Goal: Information Seeking & Learning: Learn about a topic

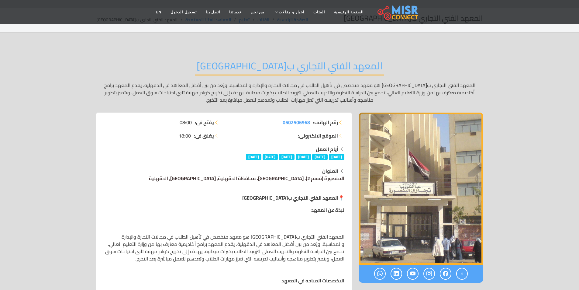
scroll to position [30, 0]
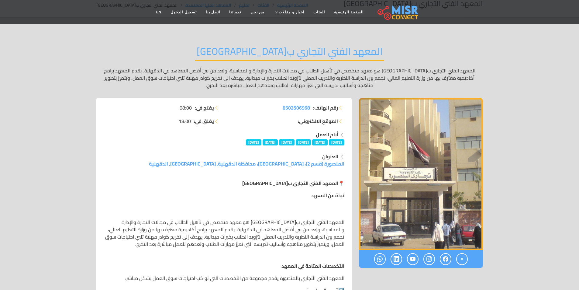
click at [177, 222] on p "المعهد الفني التجاري ب[GEOGRAPHIC_DATA] هو معهد متخصص في تأهيل الطلاب في مجالات…" at bounding box center [224, 232] width 241 height 29
click at [161, 221] on p "المعهد الفني التجاري ب[GEOGRAPHIC_DATA] هو معهد متخصص في تأهيل الطلاب في مجالات…" at bounding box center [224, 232] width 241 height 29
click at [308, 233] on p "المعهد الفني التجاري ب[GEOGRAPHIC_DATA] هو معهد متخصص في تأهيل الطلاب في مجالات…" at bounding box center [224, 232] width 241 height 29
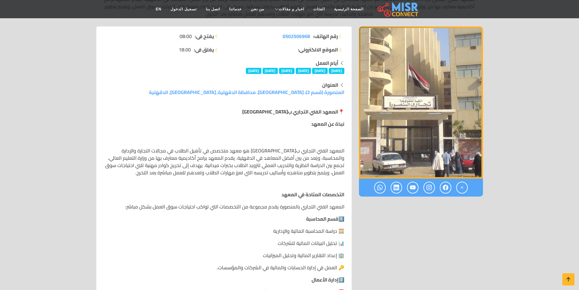
scroll to position [91, 0]
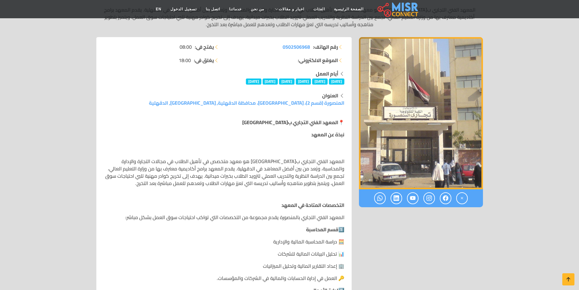
drag, startPoint x: 310, startPoint y: 231, endPoint x: 272, endPoint y: 229, distance: 38.0
click at [272, 229] on p "1️⃣ قسم المحاسبة" at bounding box center [224, 228] width 241 height 7
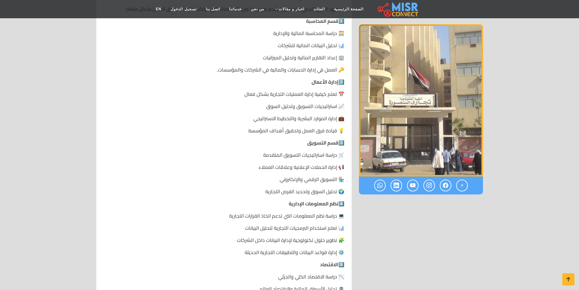
scroll to position [334, 0]
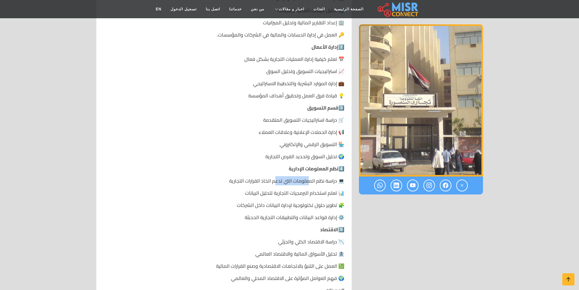
drag, startPoint x: 309, startPoint y: 182, endPoint x: 276, endPoint y: 182, distance: 33.7
click at [276, 182] on p "💻 دراسة نظم المعلومات التي تدعم اتخاذ القرارات التجارية" at bounding box center [224, 180] width 241 height 7
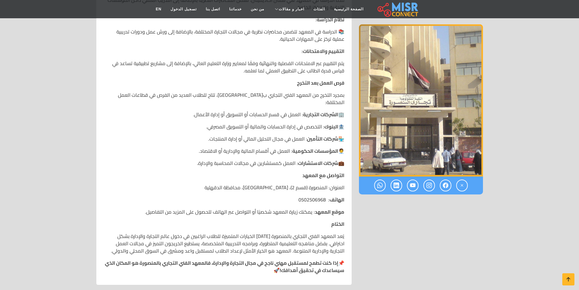
scroll to position [851, 0]
drag, startPoint x: 306, startPoint y: 81, endPoint x: 299, endPoint y: 81, distance: 7.0
click at [306, 81] on strong "فرص العمل بعد التخرج" at bounding box center [320, 81] width 47 height 9
click at [299, 81] on strong "فرص العمل بعد التخرج" at bounding box center [320, 81] width 47 height 9
click at [289, 84] on p "فرص العمل بعد التخرج" at bounding box center [224, 81] width 241 height 7
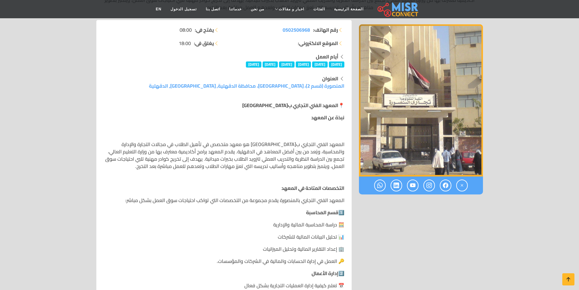
scroll to position [0, 0]
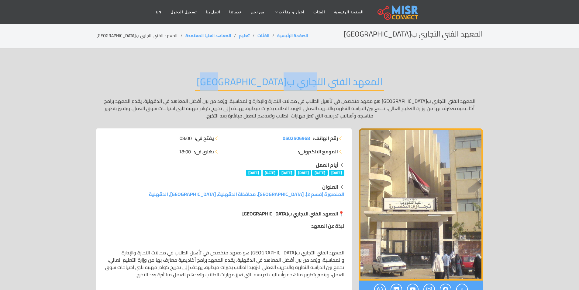
drag, startPoint x: 247, startPoint y: 85, endPoint x: 288, endPoint y: 77, distance: 42.3
click at [288, 77] on h2 "المعهد الفني التجاري ب[GEOGRAPHIC_DATA]" at bounding box center [289, 83] width 189 height 15
click at [283, 84] on h2 "المعهد الفني التجاري ب[GEOGRAPHIC_DATA]" at bounding box center [289, 83] width 189 height 15
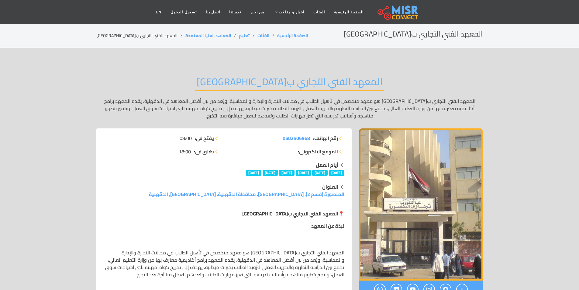
click at [248, 79] on h2 "المعهد الفني التجاري ب[GEOGRAPHIC_DATA]" at bounding box center [289, 83] width 189 height 15
click at [251, 99] on p "المعهد الفني التجاري ب[GEOGRAPHIC_DATA] هو معهد متخصص في تأهيل الطلاب في مجالات…" at bounding box center [289, 108] width 386 height 22
